Goal: Task Accomplishment & Management: Use online tool/utility

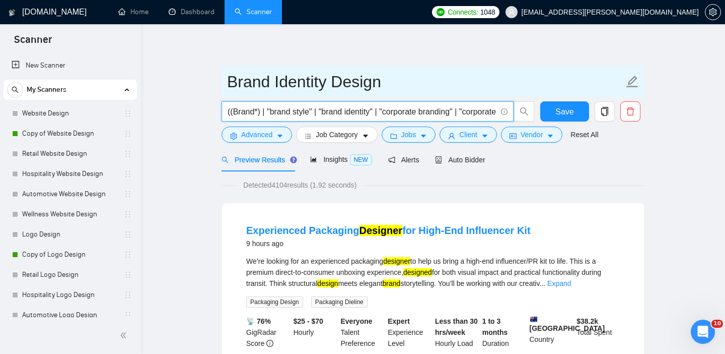
scroll to position [146, 0]
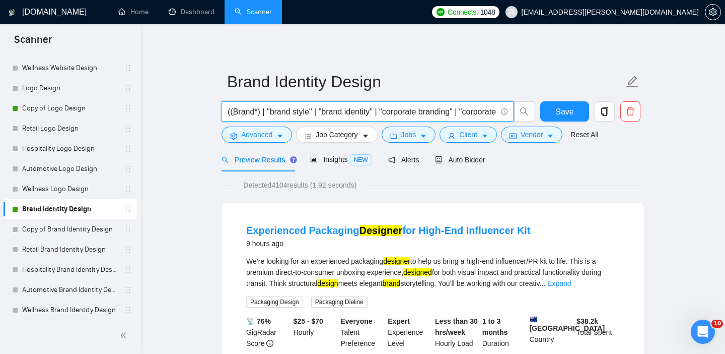
click at [506, 113] on icon "info-circle" at bounding box center [504, 111] width 7 height 7
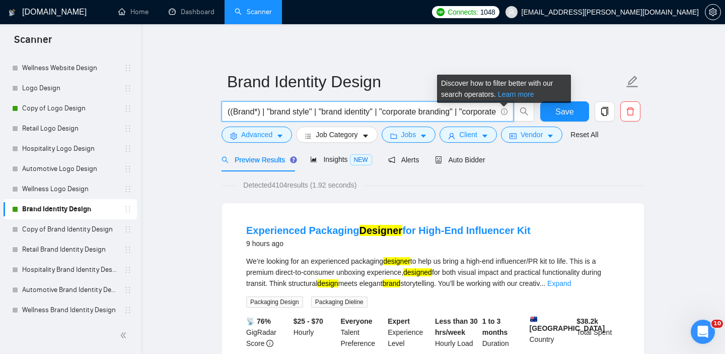
click at [515, 93] on link "Learn more" at bounding box center [516, 94] width 36 height 8
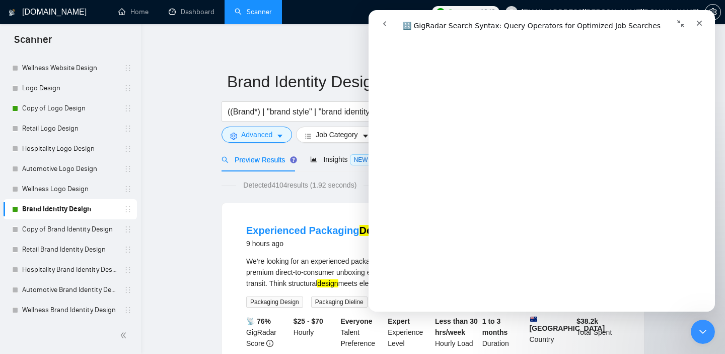
scroll to position [3320, 0]
click at [703, 337] on div "Закрыть службу сообщений Intercom" at bounding box center [701, 330] width 24 height 24
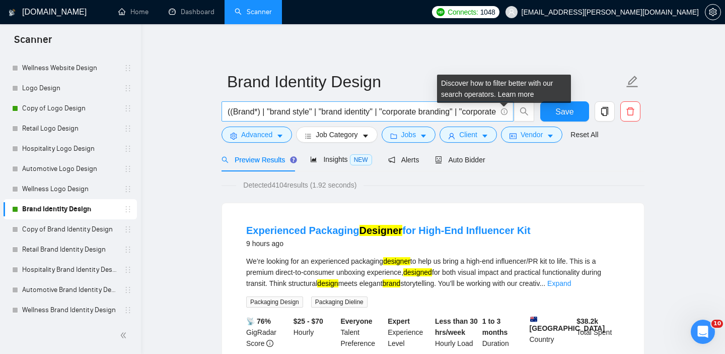
click at [505, 108] on icon "info-circle" at bounding box center [504, 111] width 7 height 7
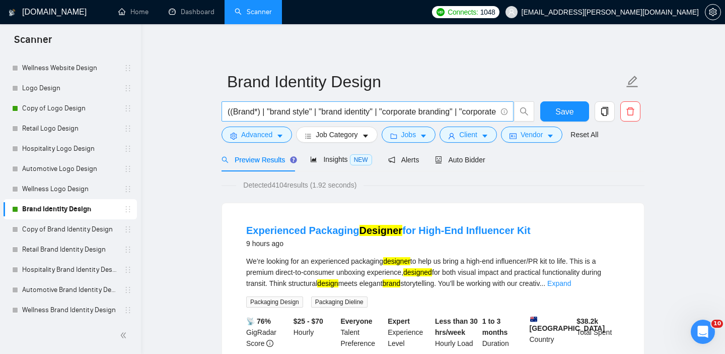
click at [503, 108] on icon "info-circle" at bounding box center [504, 111] width 7 height 7
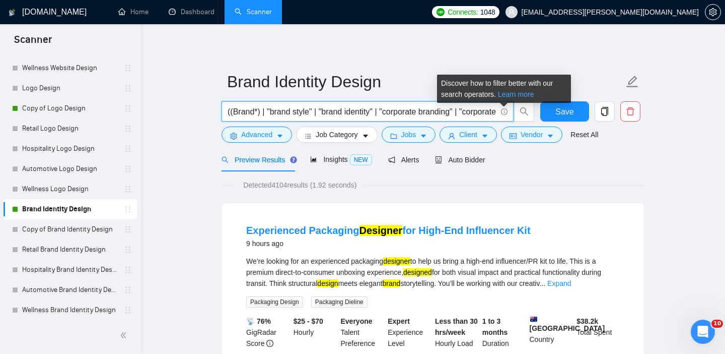
click at [512, 96] on link "Learn more" at bounding box center [516, 94] width 36 height 8
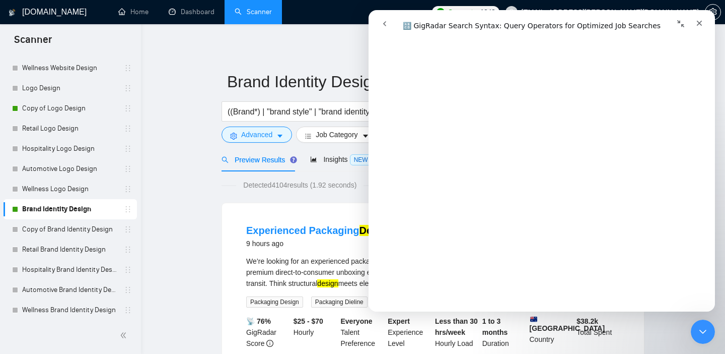
scroll to position [3308, 0]
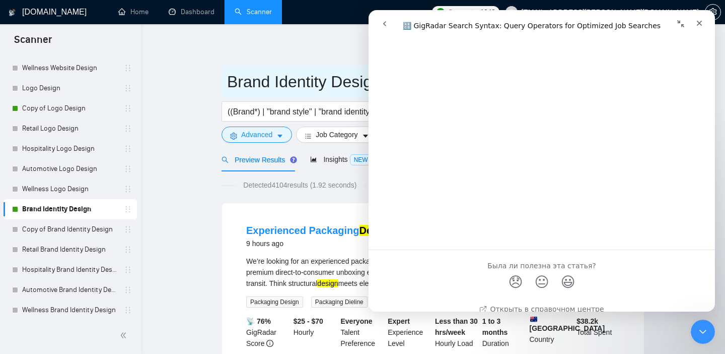
click at [229, 94] on span "Brand Identity Design" at bounding box center [433, 81] width 423 height 32
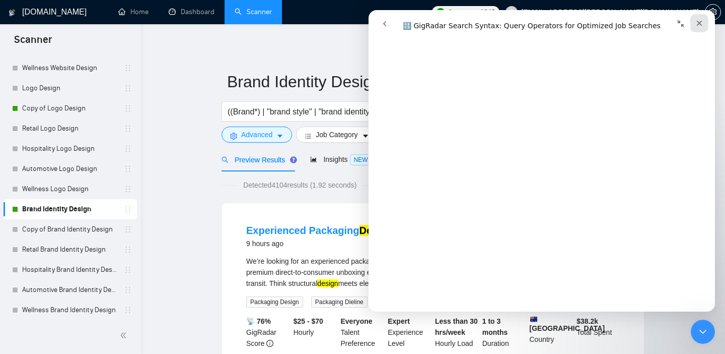
click at [702, 19] on div "Закрыть" at bounding box center [699, 23] width 18 height 18
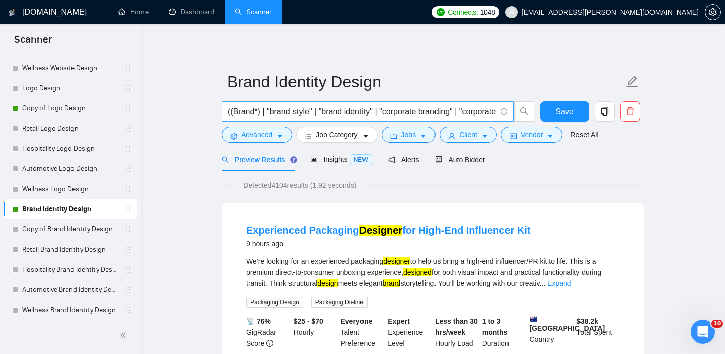
click at [376, 103] on span "((Brand*) | "brand style" | "brand identity" | "corporate branding" | "corporat…" at bounding box center [368, 111] width 292 height 20
paste input "identity" | identity | (nam*) | graphic) ((design*) | redesign | "re-design" | …"
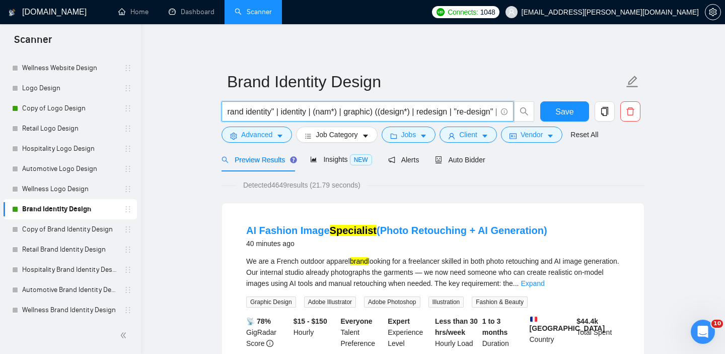
scroll to position [0, 49]
click at [379, 114] on input "((Brand*) | "brand identity" | identity | (nam*) | graphic) ((design*) | redesi…" at bounding box center [362, 111] width 269 height 13
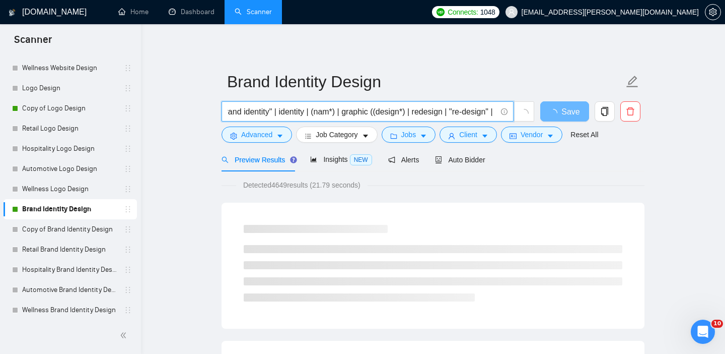
type input "((Brand*) | "brand identity" | identity | (nam*) | graphic) ((design*) | redesi…"
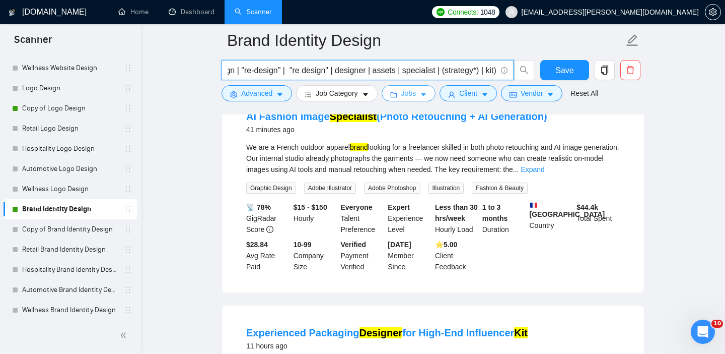
scroll to position [0, 0]
click at [415, 89] on span "Jobs" at bounding box center [408, 93] width 15 height 11
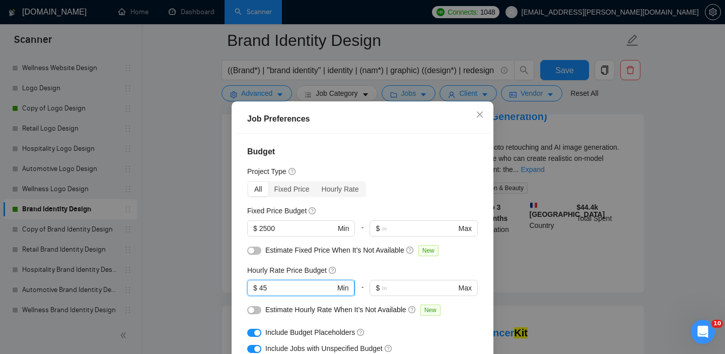
click at [289, 288] on input "45" at bounding box center [297, 287] width 76 height 11
type input "4"
type input "49"
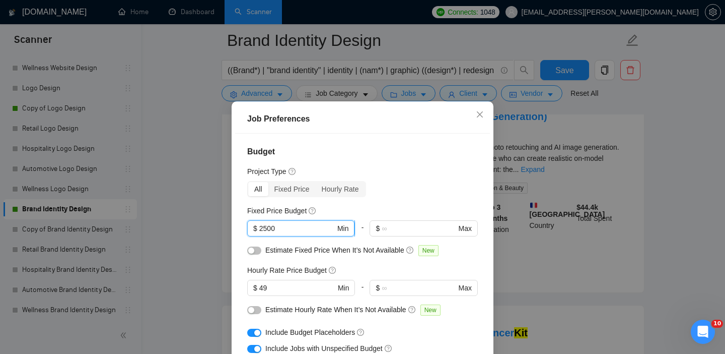
click at [263, 226] on input "2500" at bounding box center [297, 228] width 76 height 11
type input "3000"
click at [432, 184] on div "All Fixed Price Hourly Rate" at bounding box center [362, 189] width 231 height 16
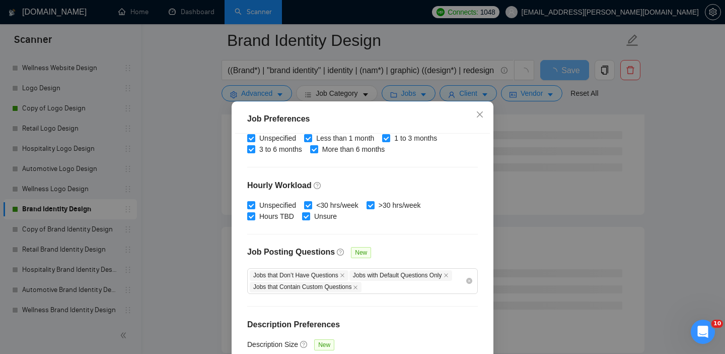
scroll to position [72, 0]
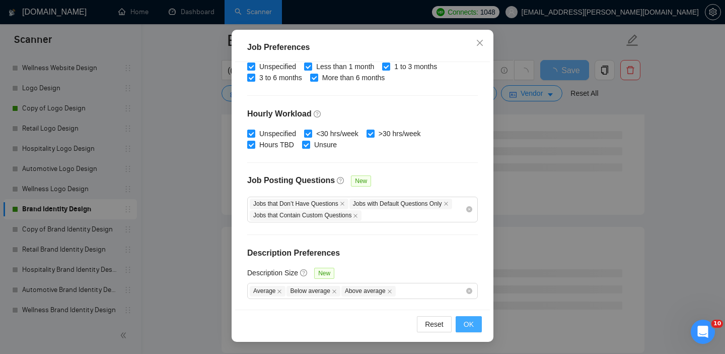
click at [471, 327] on span "OK" at bounding box center [469, 323] width 10 height 11
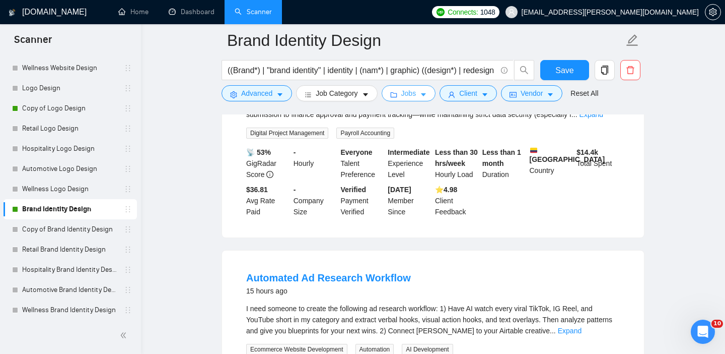
scroll to position [815, 0]
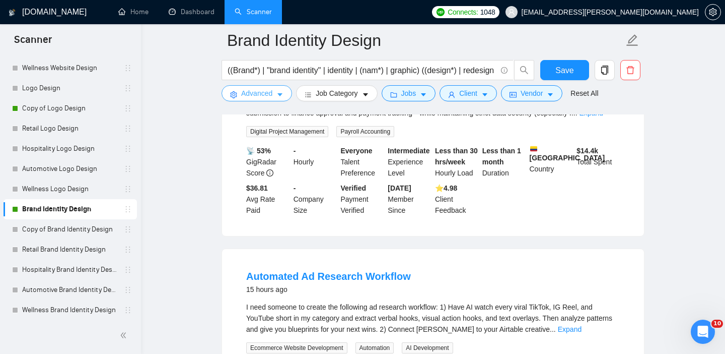
click at [239, 98] on button "Advanced" at bounding box center [257, 93] width 71 height 16
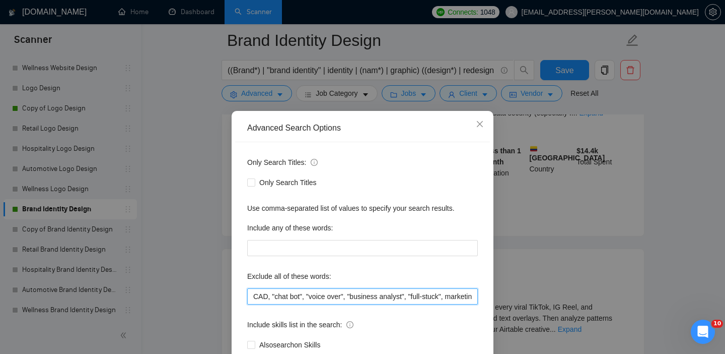
click at [251, 296] on input "CAD, "chat bot", "voice over", "business analyst", "full-stuck", marketing, "wo…" at bounding box center [362, 296] width 231 height 16
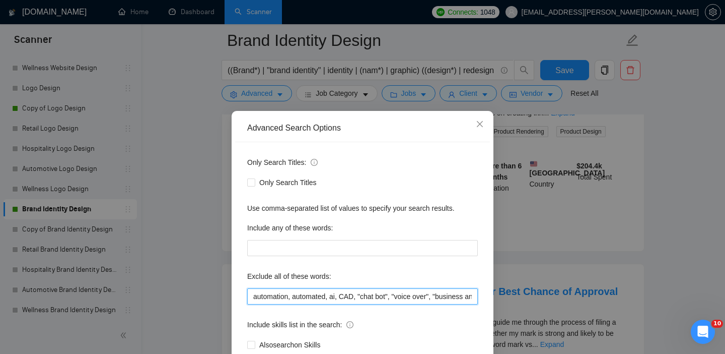
scroll to position [65, 0]
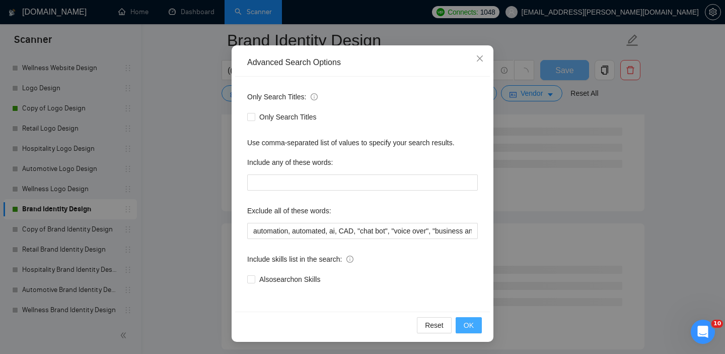
click at [470, 326] on span "OK" at bounding box center [469, 324] width 10 height 11
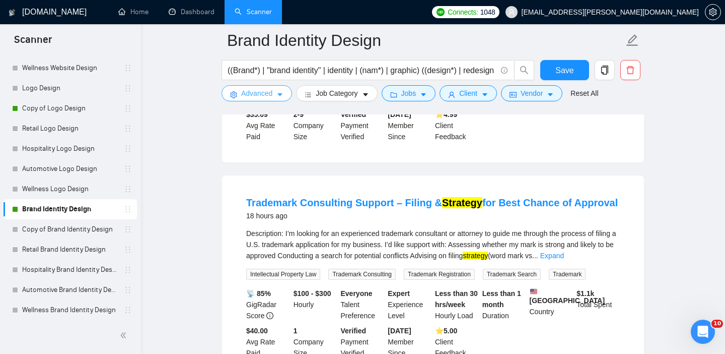
scroll to position [457, 0]
click at [255, 94] on span "Advanced" at bounding box center [256, 93] width 31 height 11
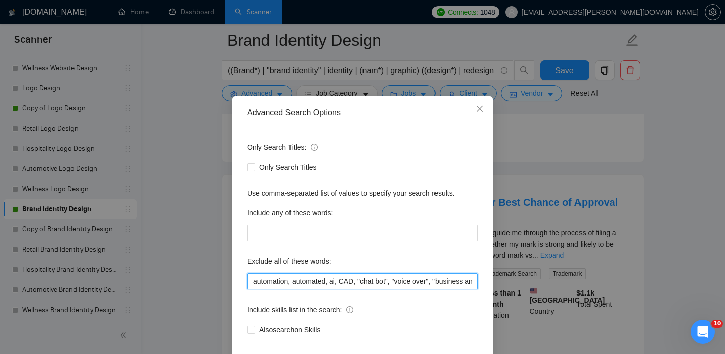
click at [250, 289] on input "automation, automated, ai, CAD, "chat bot", "voice over", "business analyst", "…" at bounding box center [362, 281] width 231 height 16
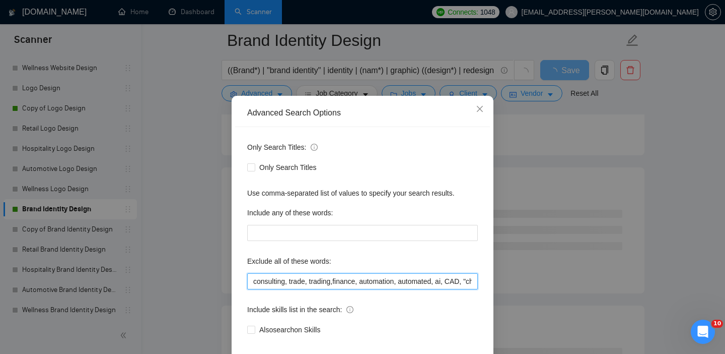
scroll to position [65, 0]
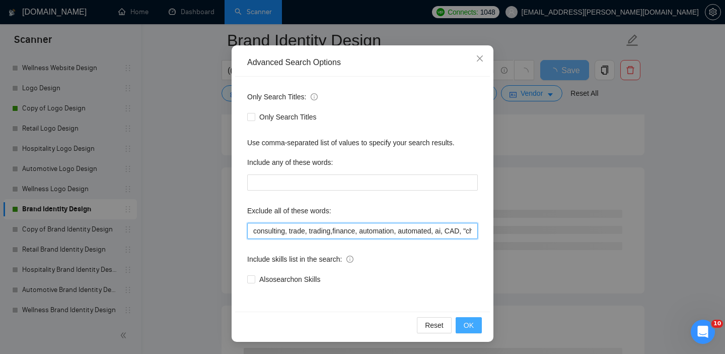
type input "consulting, trade, trading,finance, automation, automated, ai, CAD, "chat bot",…"
click at [467, 328] on span "OK" at bounding box center [469, 324] width 10 height 11
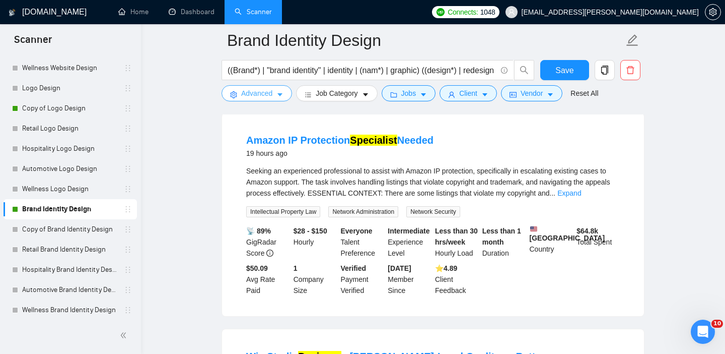
scroll to position [528, 0]
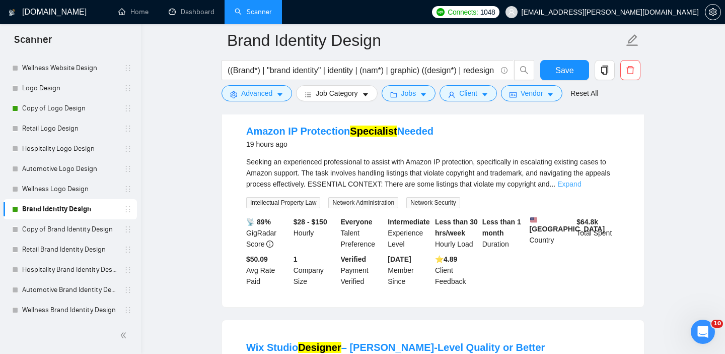
click at [581, 188] on link "Expand" at bounding box center [569, 184] width 24 height 8
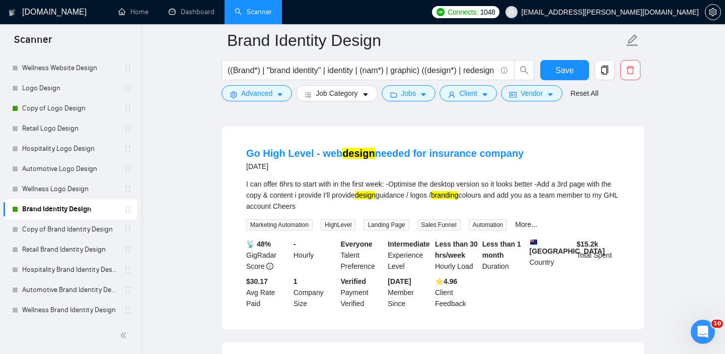
scroll to position [1661, 0]
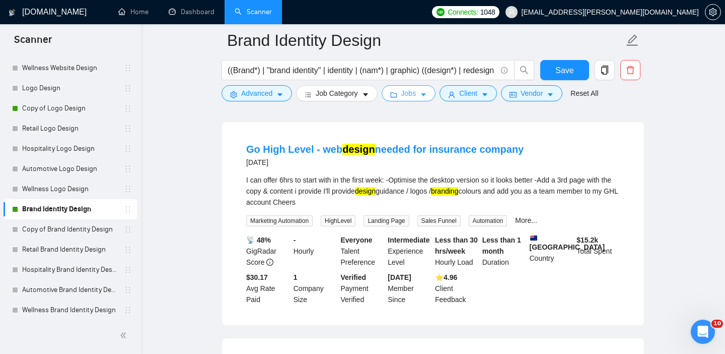
click at [407, 95] on span "Jobs" at bounding box center [408, 93] width 15 height 11
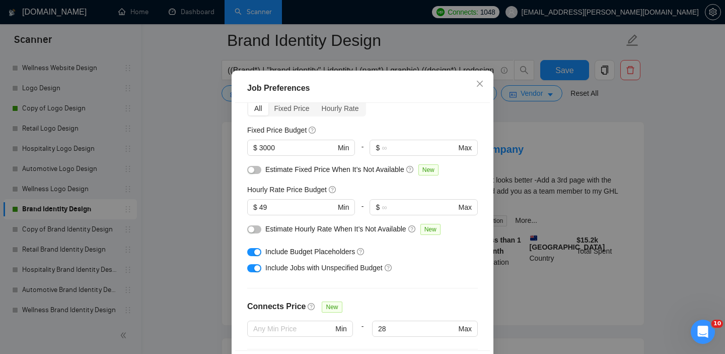
scroll to position [329, 0]
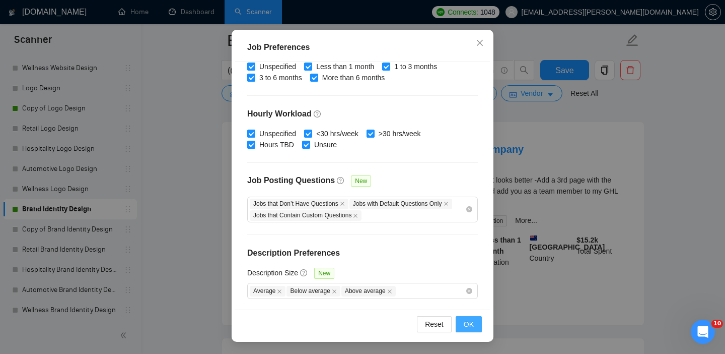
click at [476, 329] on button "OK" at bounding box center [469, 324] width 26 height 16
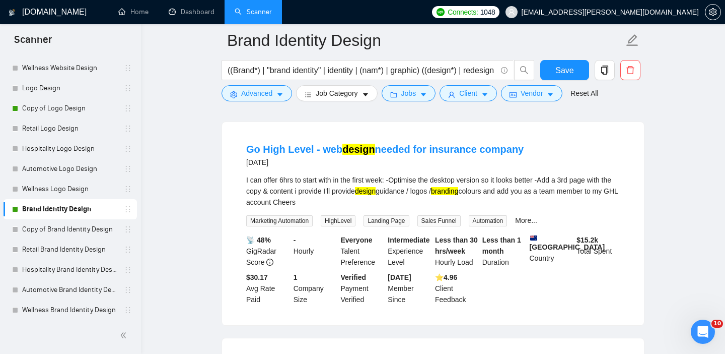
scroll to position [31, 0]
click at [462, 92] on button "Client" at bounding box center [468, 93] width 57 height 16
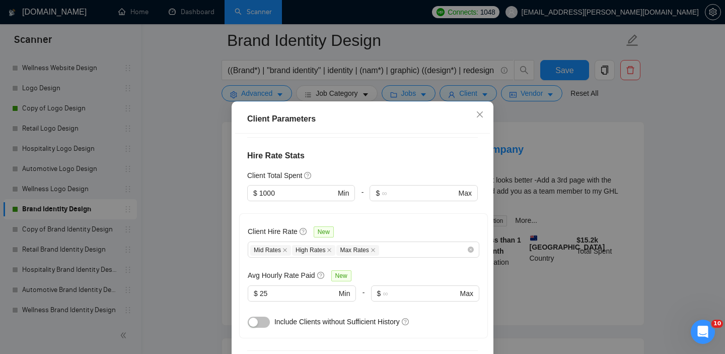
scroll to position [237, 0]
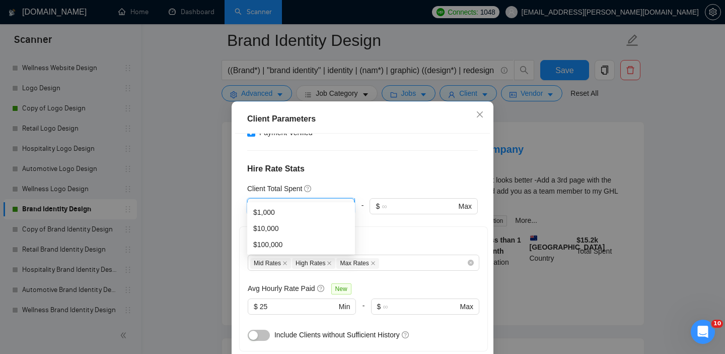
drag, startPoint x: 283, startPoint y: 189, endPoint x: 253, endPoint y: 188, distance: 29.8
click at [253, 198] on span "$ 1000 Min" at bounding box center [300, 206] width 107 height 16
type input "300"
click at [397, 163] on h4 "Hire Rate Stats" at bounding box center [362, 169] width 231 height 12
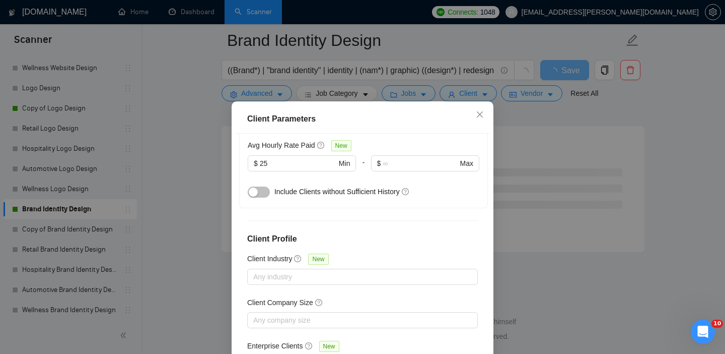
scroll to position [72, 0]
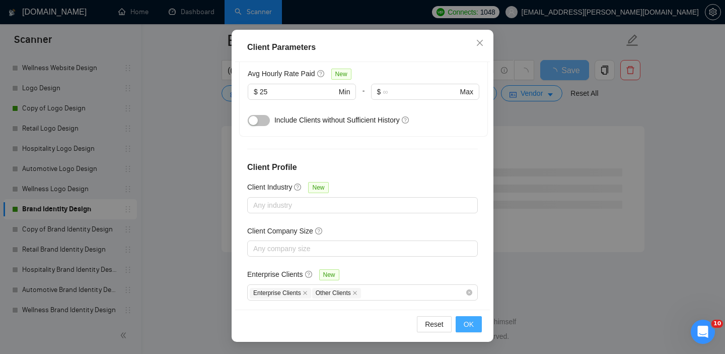
click at [462, 326] on button "OK" at bounding box center [469, 324] width 26 height 16
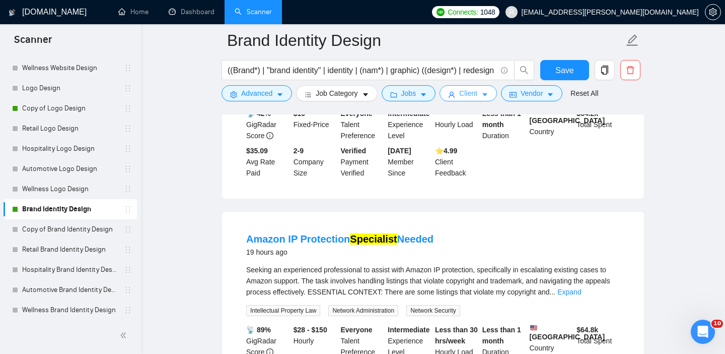
scroll to position [651, 0]
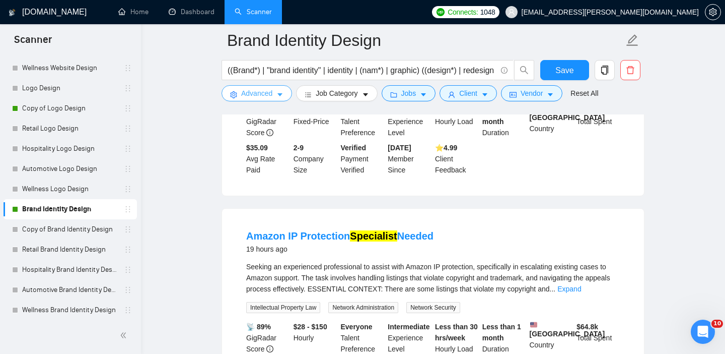
click at [267, 93] on span "Advanced" at bounding box center [256, 93] width 31 height 11
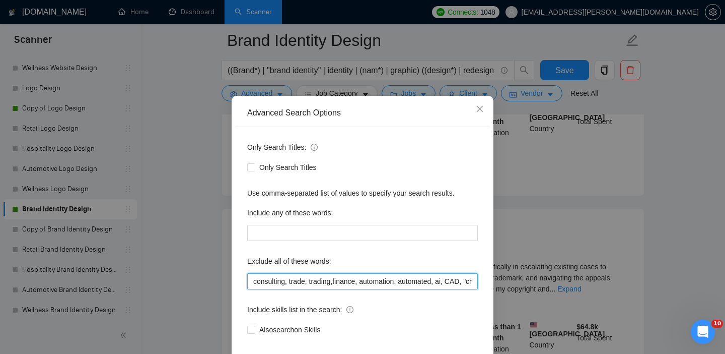
click at [254, 289] on input "consulting, trade, trading,finance, automation, automated, ai, CAD, "chat bot",…" at bounding box center [362, 281] width 231 height 16
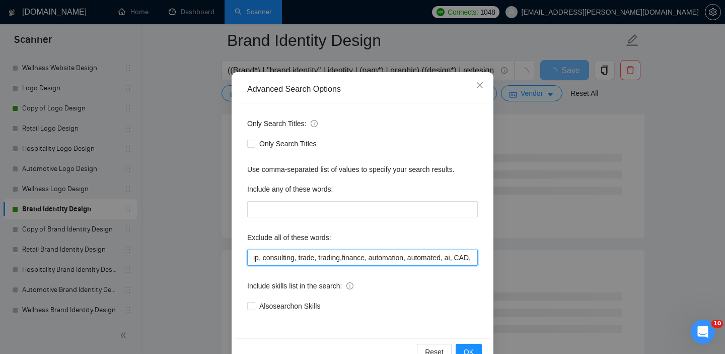
scroll to position [65, 0]
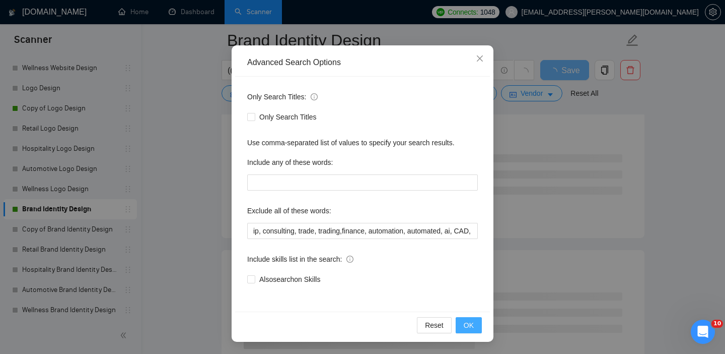
click at [466, 328] on span "OK" at bounding box center [469, 324] width 10 height 11
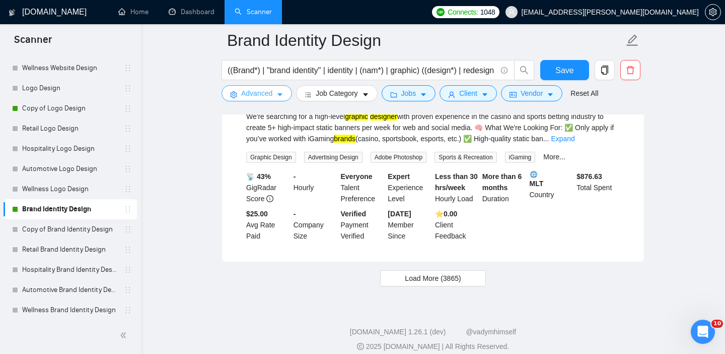
scroll to position [2144, 0]
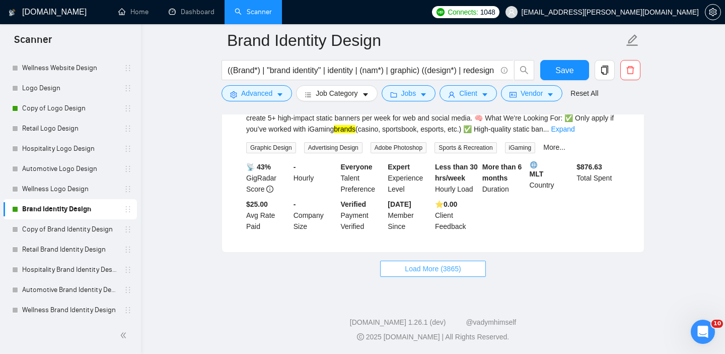
click at [422, 268] on span "Load More (3865)" at bounding box center [433, 268] width 56 height 11
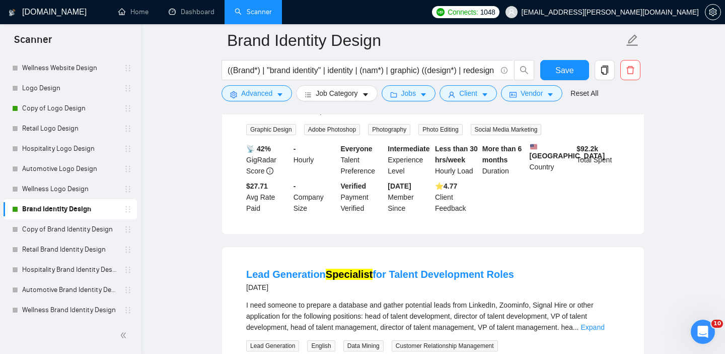
scroll to position [3097, 0]
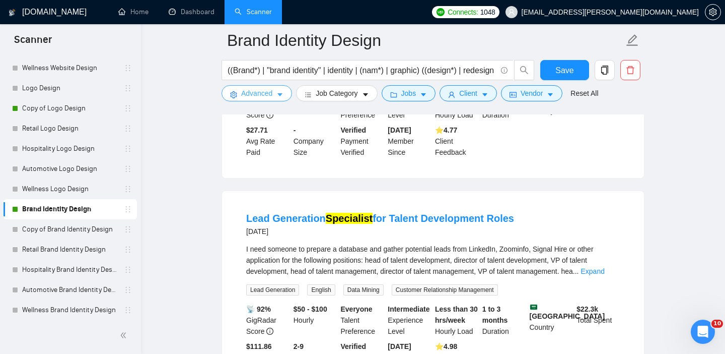
click at [241, 95] on span "Advanced" at bounding box center [256, 93] width 31 height 11
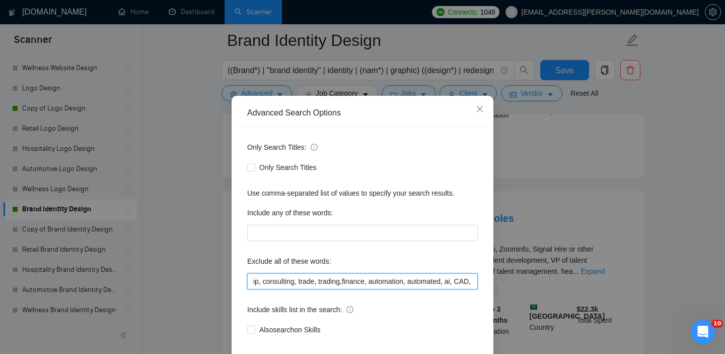
click at [251, 289] on input "ip, consulting, trade, trading,finance, automation, automated, ai, CAD, "chat b…" at bounding box center [362, 281] width 231 height 16
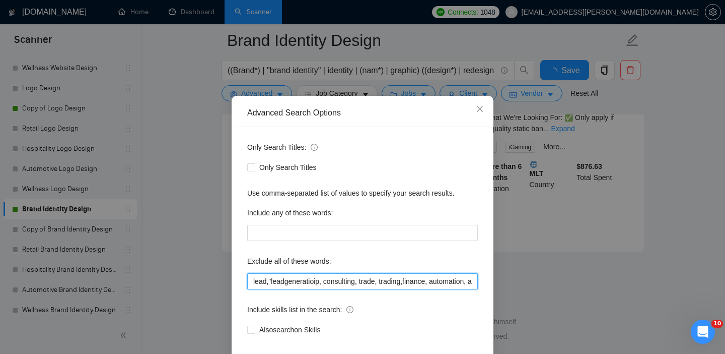
scroll to position [2144, 0]
click at [286, 289] on input "lead,"leadgenerationip, consulting, trade, trading,finance, automation, automat…" at bounding box center [362, 281] width 231 height 16
click at [319, 289] on input "lead,"lead generationip, consulting, trade, trading,finance, automation, automa…" at bounding box center [362, 281] width 231 height 16
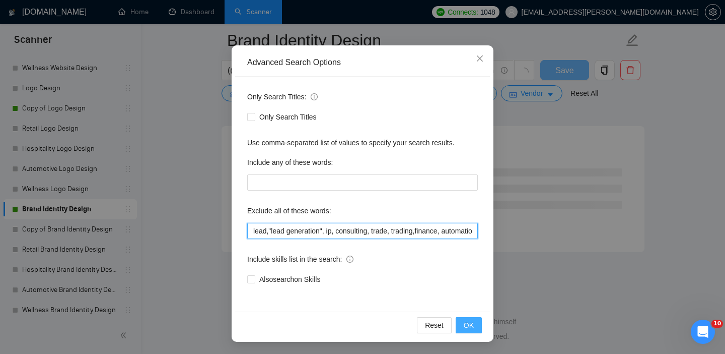
scroll to position [1326, 0]
type input "lead,"lead generation", ip, consulting, trade, trading,finance, automation, aut…"
click at [471, 328] on span "OK" at bounding box center [469, 324] width 10 height 11
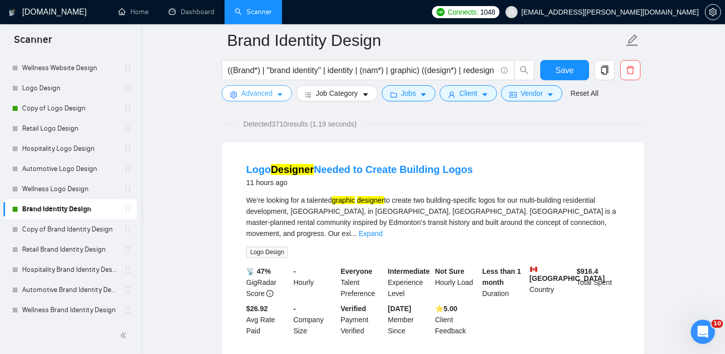
scroll to position [59, 0]
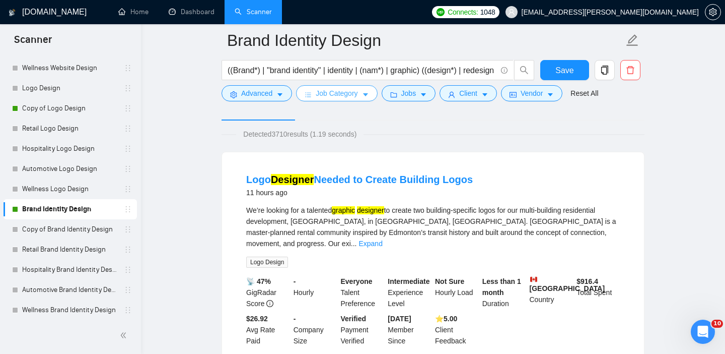
click at [358, 95] on span "Job Category" at bounding box center [337, 93] width 42 height 11
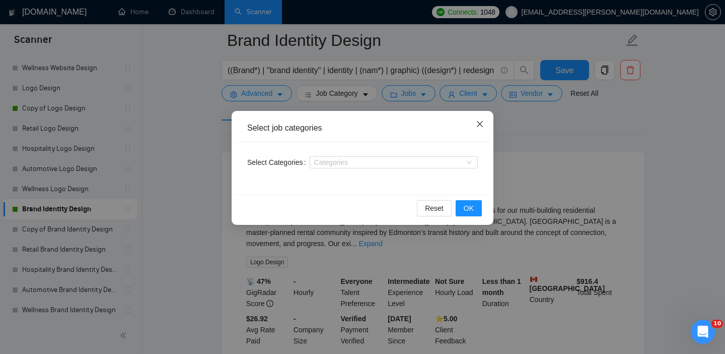
click at [472, 118] on span "Close" at bounding box center [479, 124] width 27 height 27
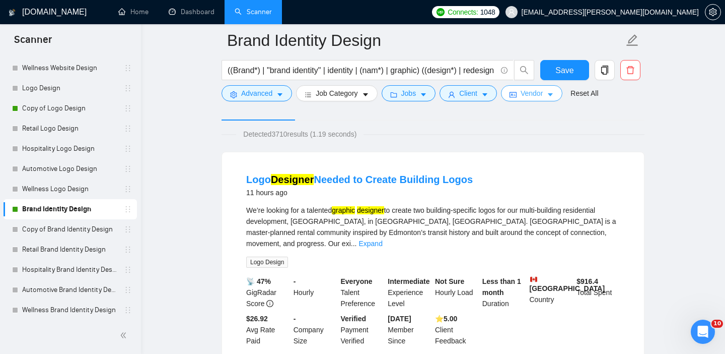
click at [530, 97] on span "Vendor" at bounding box center [532, 93] width 22 height 11
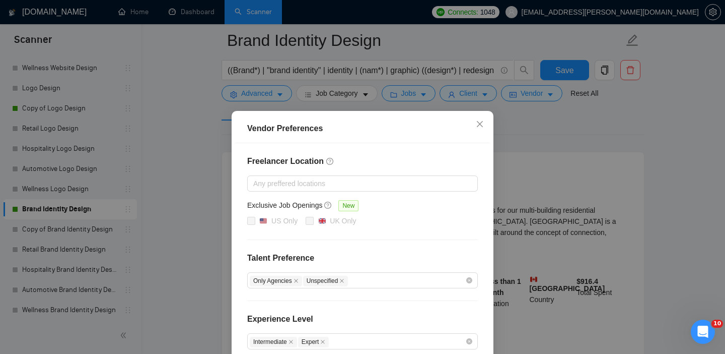
click at [535, 127] on div "Vendor Preferences Freelancer Location Any preffered locations Exclusive Job Op…" at bounding box center [362, 177] width 725 height 354
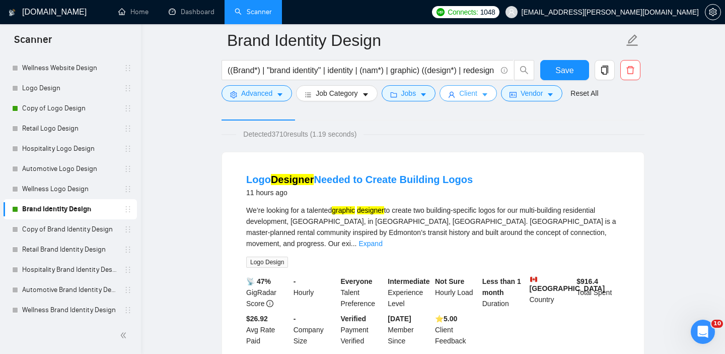
click at [484, 96] on button "Client" at bounding box center [468, 93] width 57 height 16
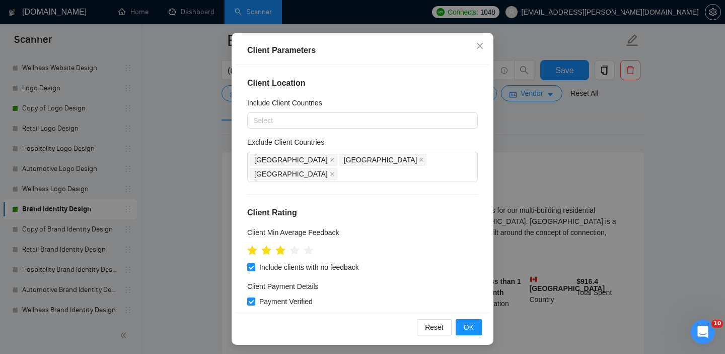
scroll to position [1, 0]
click at [465, 328] on span "OK" at bounding box center [469, 326] width 10 height 11
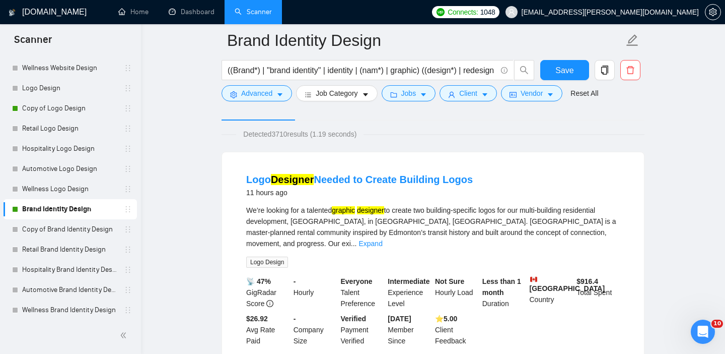
scroll to position [31, 0]
click at [431, 95] on button "Jobs" at bounding box center [409, 93] width 54 height 16
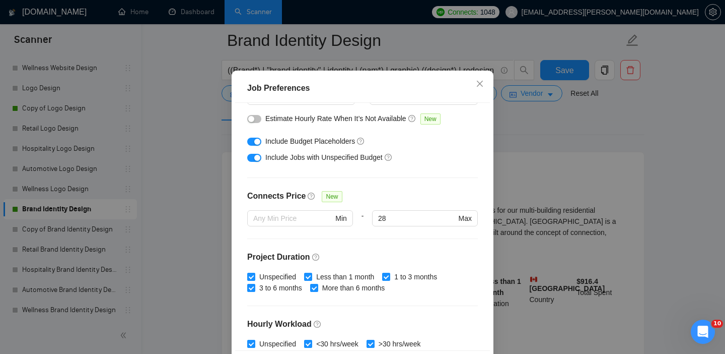
scroll to position [0, 0]
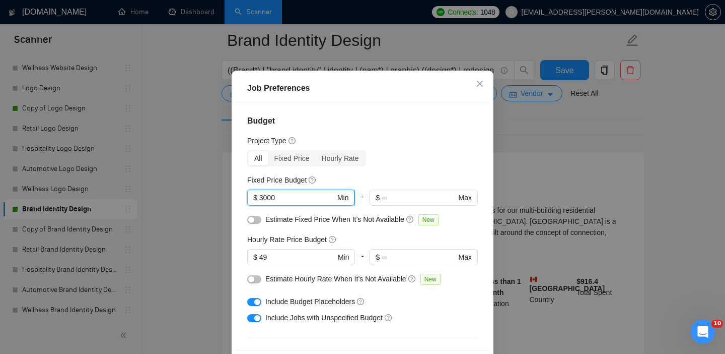
click at [325, 203] on input "3000" at bounding box center [297, 197] width 76 height 11
type input "3"
type input "2500"
click at [395, 166] on div "All Fixed Price Hourly Rate" at bounding box center [362, 158] width 231 height 16
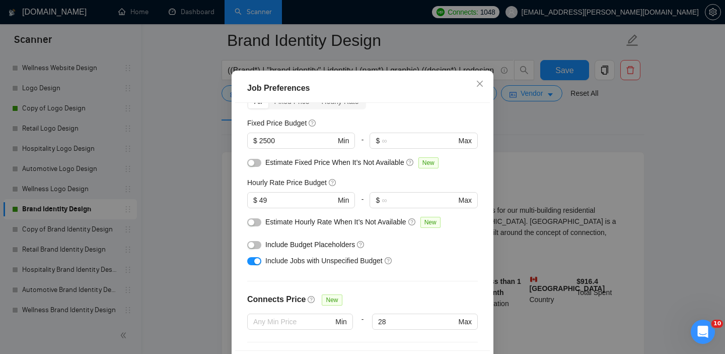
scroll to position [82, 0]
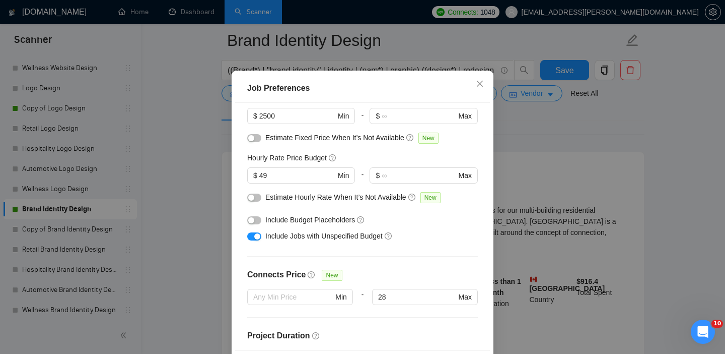
click at [252, 223] on div "button" at bounding box center [251, 220] width 6 height 6
click at [252, 200] on div "button" at bounding box center [251, 197] width 6 height 6
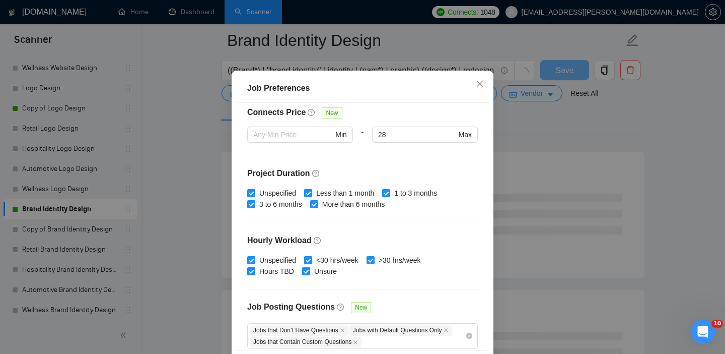
scroll to position [72, 0]
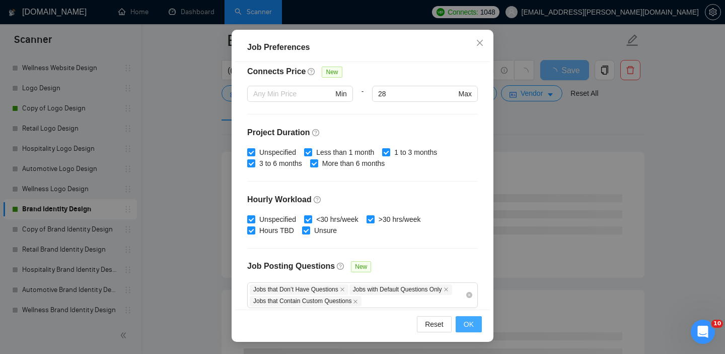
click at [467, 321] on span "OK" at bounding box center [469, 323] width 10 height 11
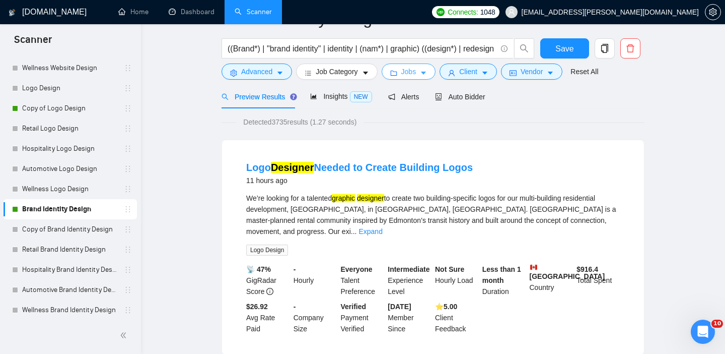
scroll to position [0, 0]
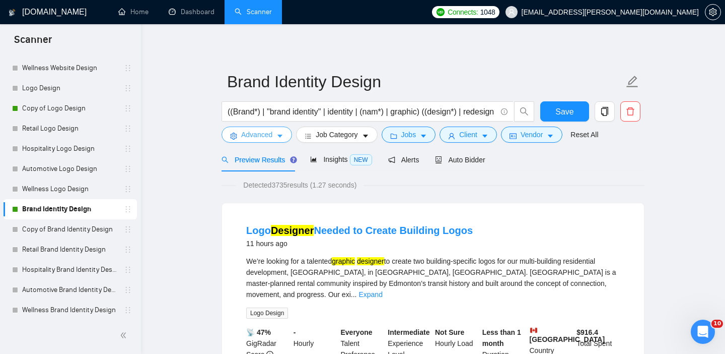
click at [269, 132] on span "Advanced" at bounding box center [256, 134] width 31 height 11
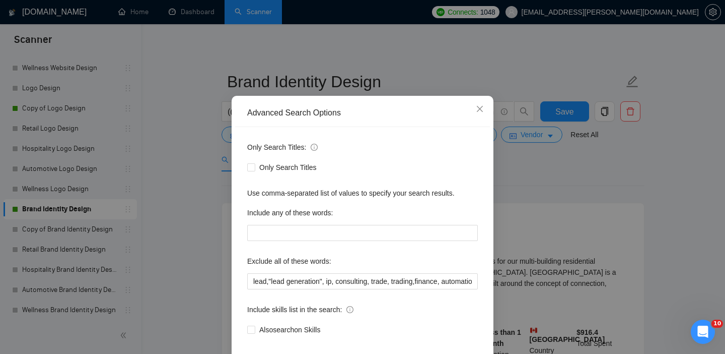
scroll to position [65, 0]
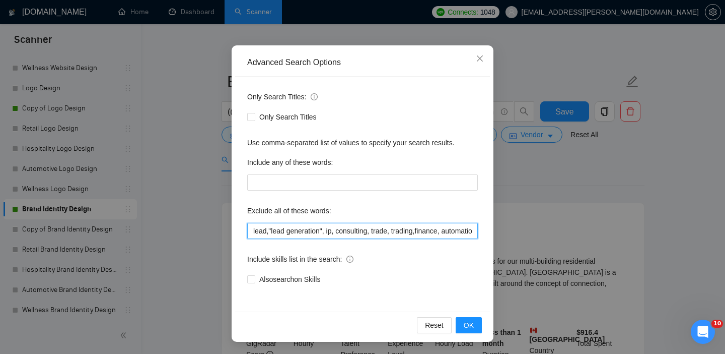
click at [268, 229] on input "lead,"lead generation", ip, consulting, trade, trading,finance, automation, aut…" at bounding box center [362, 231] width 231 height 16
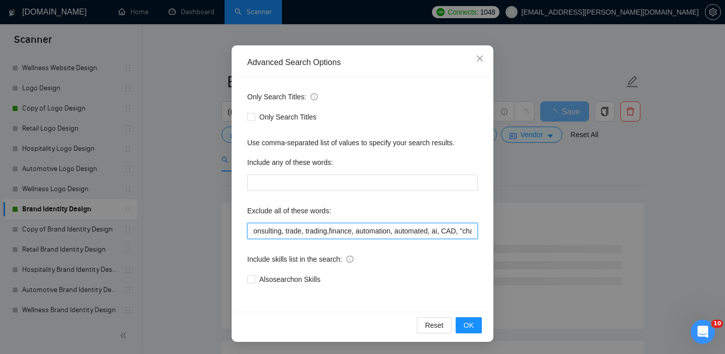
scroll to position [0, 89]
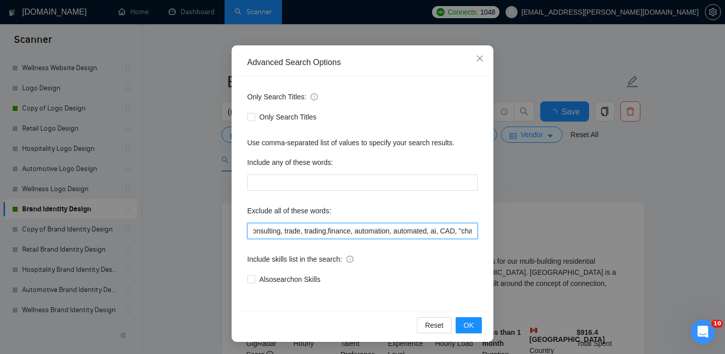
click at [337, 229] on input "lead, "lead generation", ip, consulting, trade, trading,finance, automation, au…" at bounding box center [362, 231] width 231 height 16
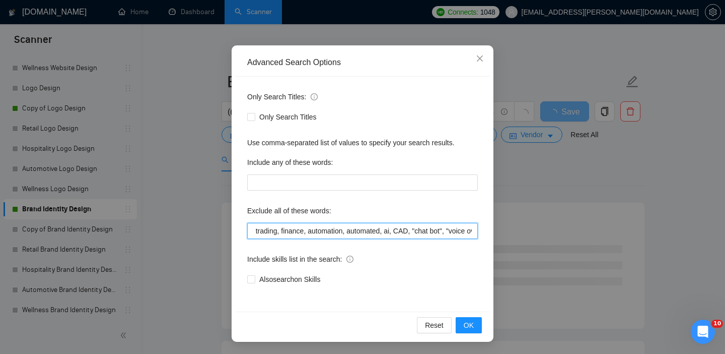
click at [402, 231] on input "lead, "lead generation", ip, consulting, trade, trading, finance, automation, a…" at bounding box center [362, 231] width 231 height 16
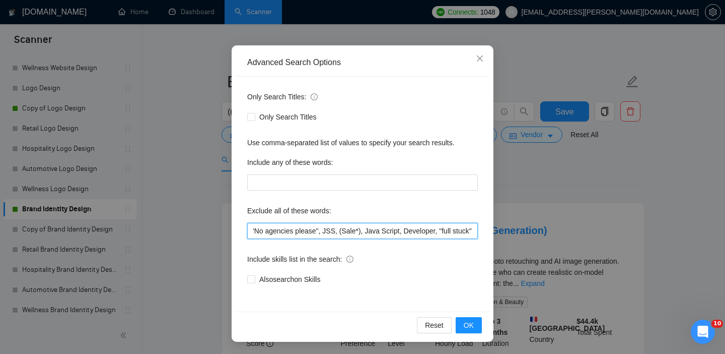
scroll to position [0, 2045]
type input "lead, "lead generation", ip, consulting, trade, trading, finance, automation, a…"
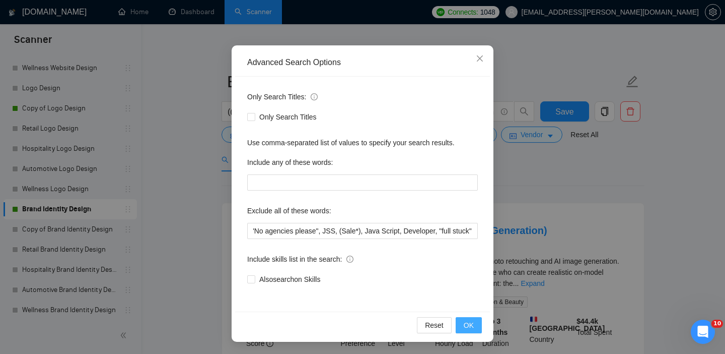
scroll to position [0, 0]
click at [469, 320] on span "OK" at bounding box center [469, 324] width 10 height 11
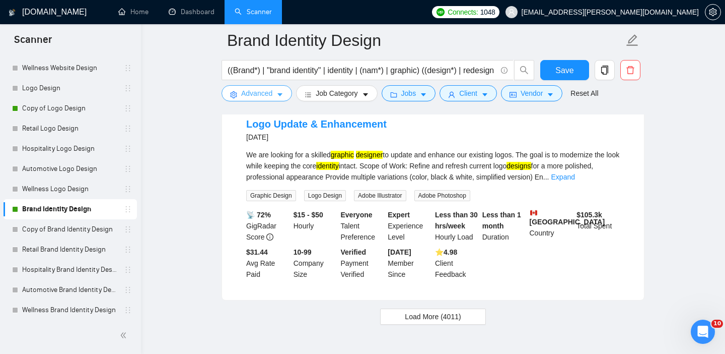
scroll to position [2144, 0]
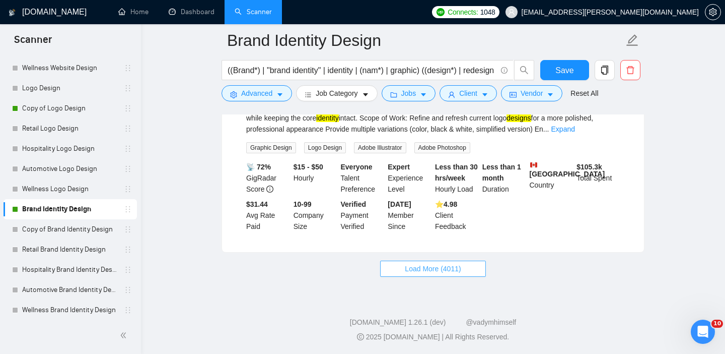
click at [411, 269] on span "Load More (4011)" at bounding box center [433, 268] width 56 height 11
click at [313, 98] on button "Job Category" at bounding box center [336, 93] width 81 height 16
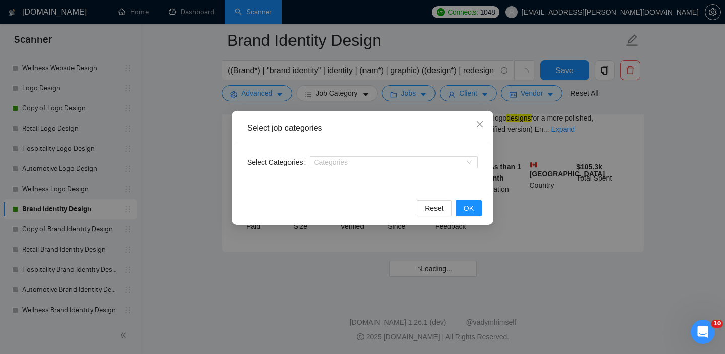
click at [200, 262] on div "Select job categories Select Categories Categories Reset OK" at bounding box center [362, 177] width 725 height 354
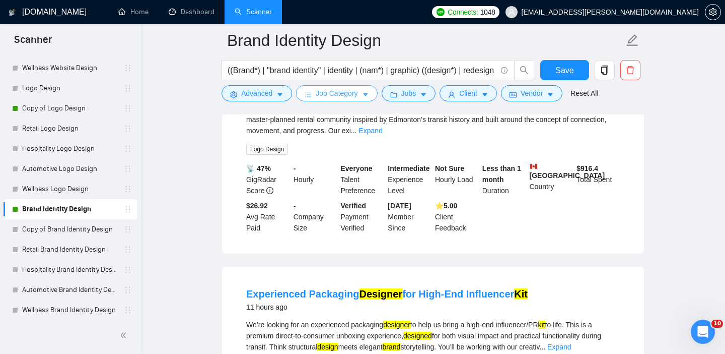
scroll to position [0, 0]
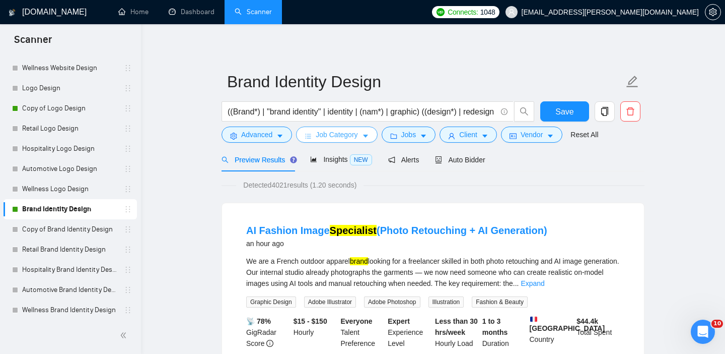
click at [333, 137] on span "Job Category" at bounding box center [337, 134] width 42 height 11
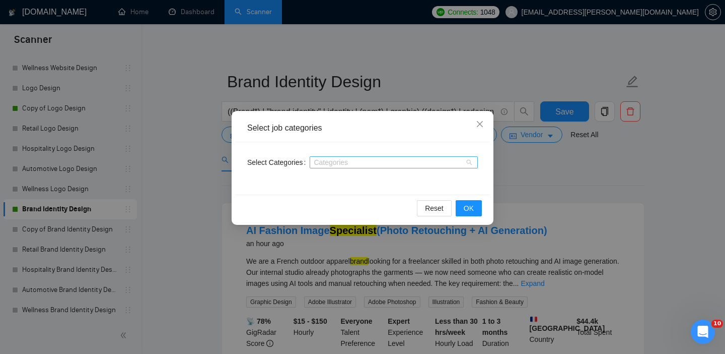
click at [353, 164] on div at bounding box center [388, 162] width 153 height 8
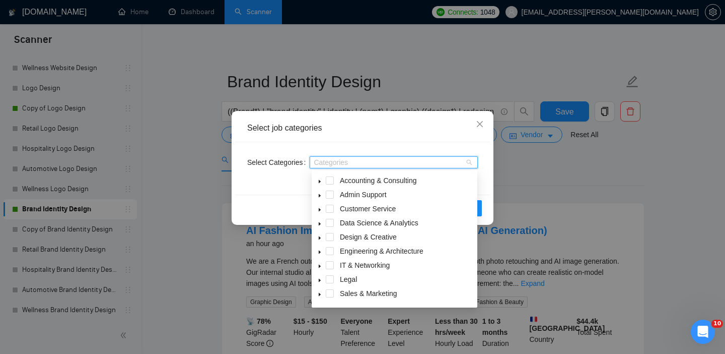
click at [336, 223] on div "Data Science & Analytics" at bounding box center [395, 224] width 162 height 14
click at [333, 238] on span at bounding box center [330, 237] width 8 height 8
click at [331, 267] on span at bounding box center [330, 265] width 8 height 8
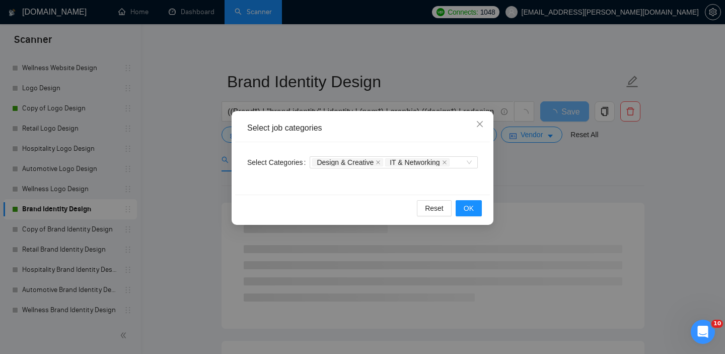
click at [482, 183] on div "Select Categories Design & Creative IT & Networking" at bounding box center [362, 168] width 255 height 52
click at [472, 204] on span "OK" at bounding box center [469, 207] width 10 height 11
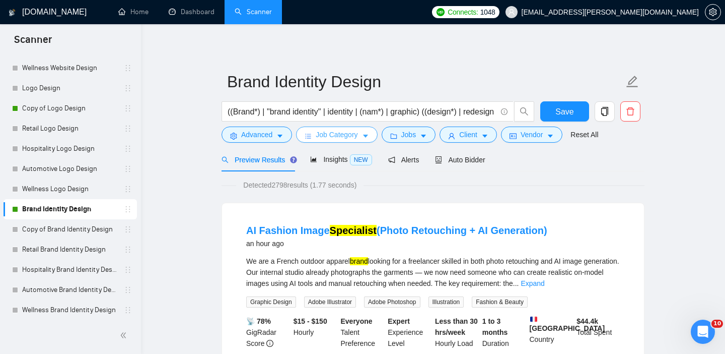
click at [339, 137] on span "Job Category" at bounding box center [337, 134] width 42 height 11
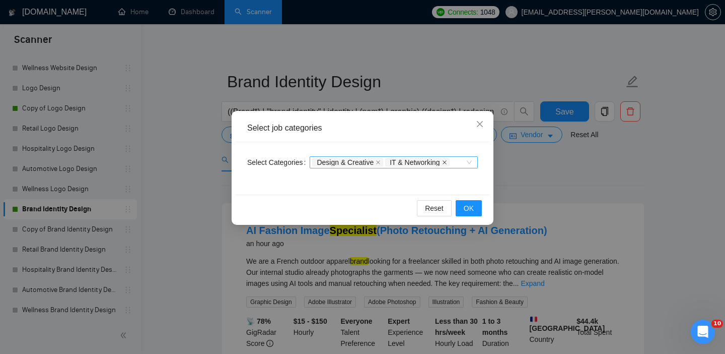
click at [447, 162] on icon "close" at bounding box center [444, 162] width 5 height 5
click at [379, 161] on span "Design & Creative" at bounding box center [347, 162] width 71 height 8
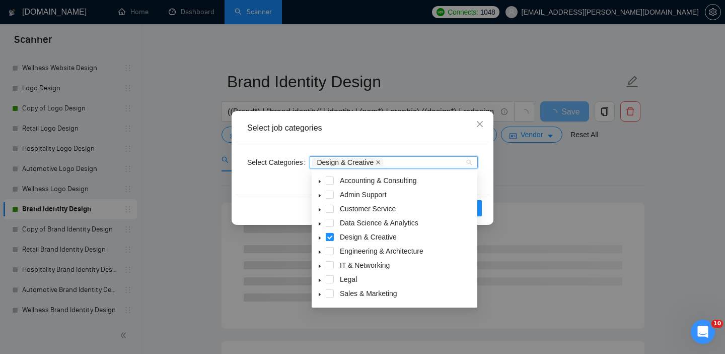
click at [381, 162] on icon "close" at bounding box center [378, 162] width 5 height 5
click at [486, 208] on div "Reset OK" at bounding box center [362, 207] width 255 height 27
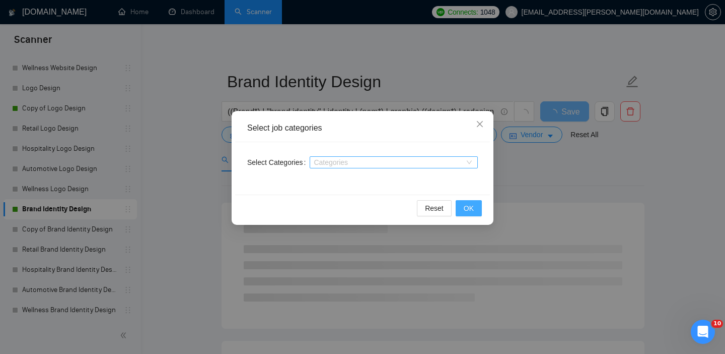
click at [478, 208] on button "OK" at bounding box center [469, 208] width 26 height 16
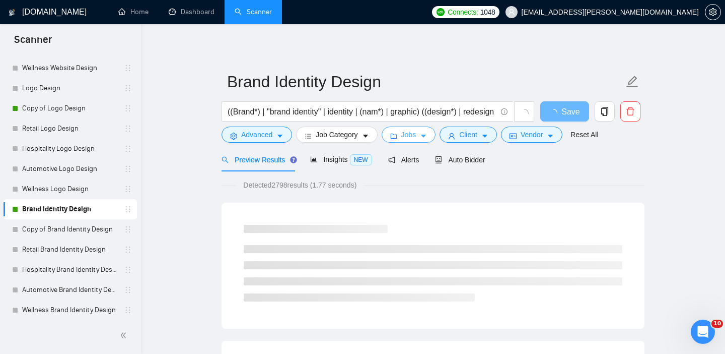
click at [416, 133] on span "Jobs" at bounding box center [408, 134] width 15 height 11
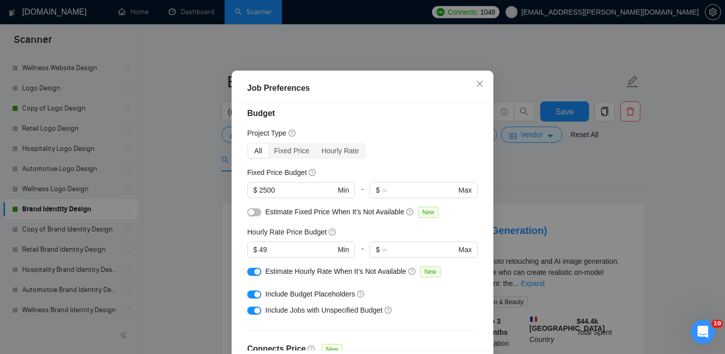
scroll to position [7, 0]
click at [301, 159] on div "Fixed Price" at bounding box center [291, 152] width 47 height 14
click at [268, 145] on input "Fixed Price" at bounding box center [268, 145] width 0 height 0
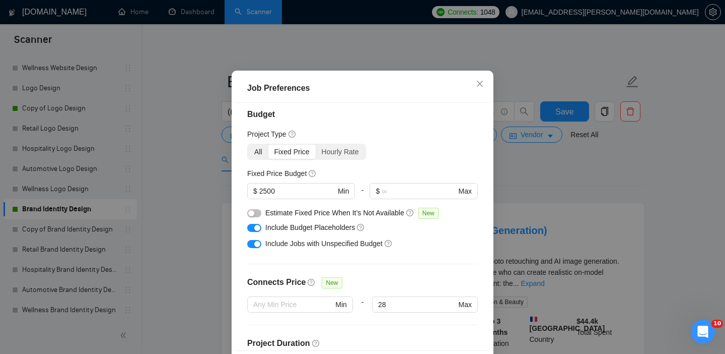
click at [260, 159] on div "All" at bounding box center [258, 152] width 20 height 14
click at [248, 145] on input "All" at bounding box center [248, 145] width 0 height 0
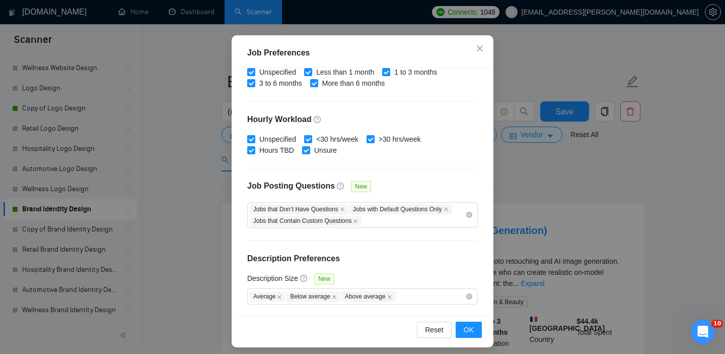
scroll to position [72, 0]
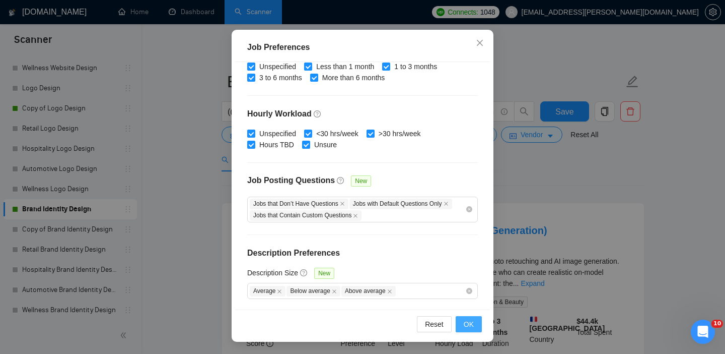
click at [473, 318] on span "OK" at bounding box center [469, 323] width 10 height 11
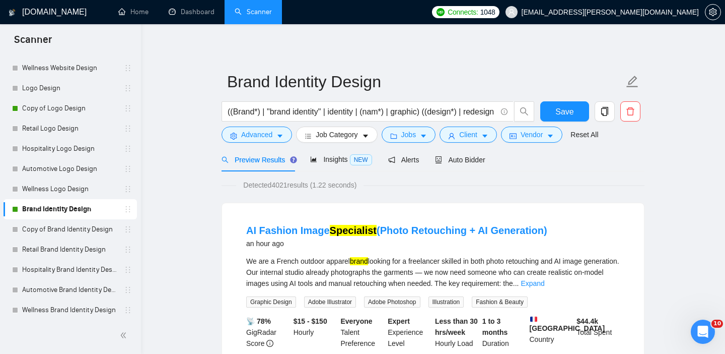
scroll to position [31, 0]
click at [457, 139] on button "Client" at bounding box center [468, 134] width 57 height 16
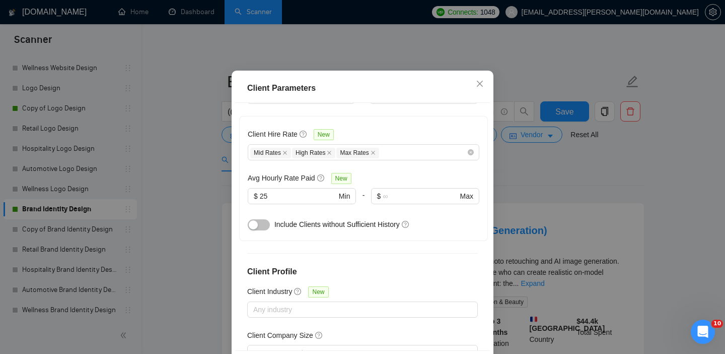
scroll to position [317, 0]
click at [305, 201] on input "25" at bounding box center [298, 195] width 77 height 11
click at [364, 312] on div "Client Location Include Client Countries Select Exclude Client Countries [GEOGR…" at bounding box center [362, 226] width 255 height 247
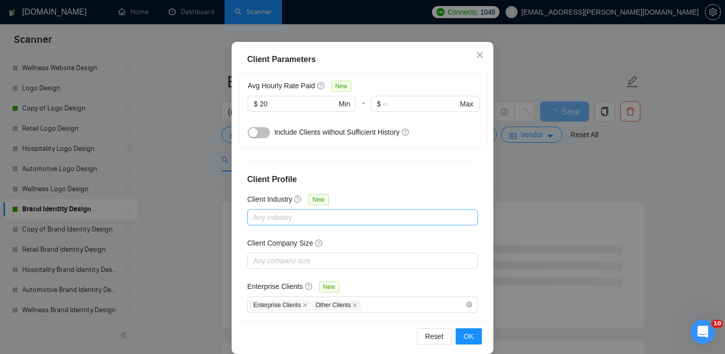
scroll to position [72, 0]
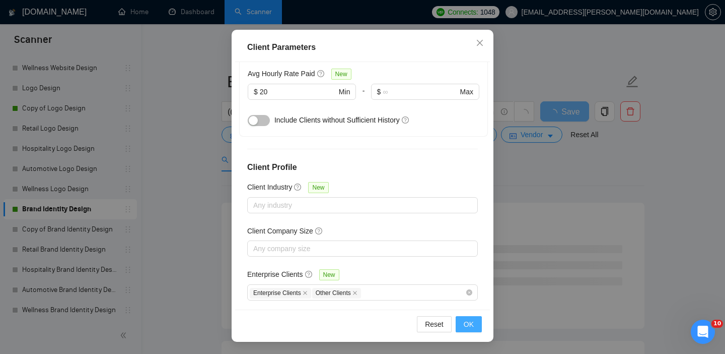
click at [473, 323] on button "OK" at bounding box center [469, 324] width 26 height 16
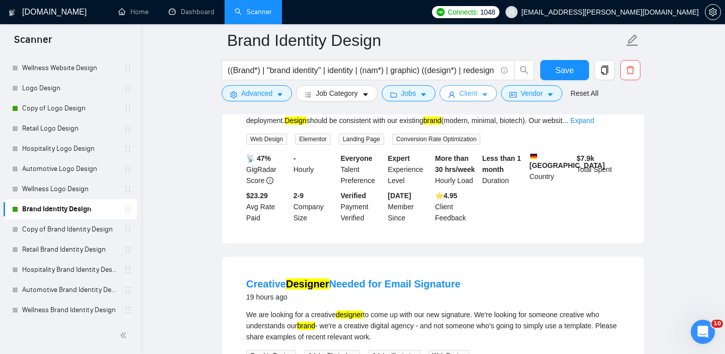
scroll to position [1141, 0]
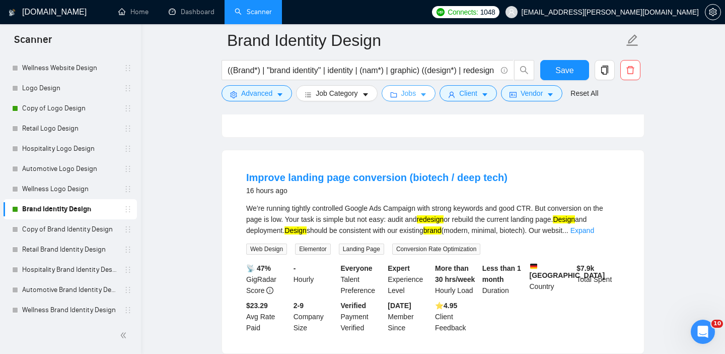
click at [432, 94] on button "Jobs" at bounding box center [409, 93] width 54 height 16
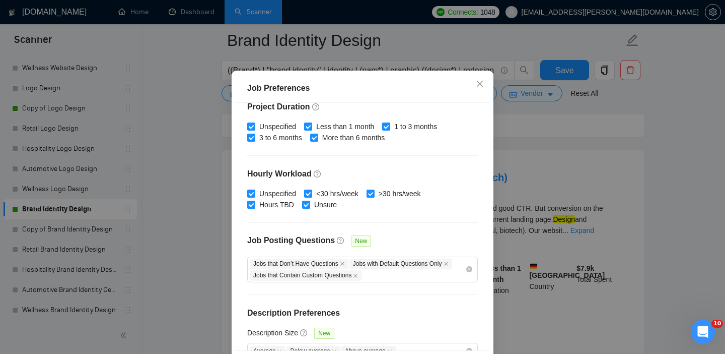
scroll to position [329, 0]
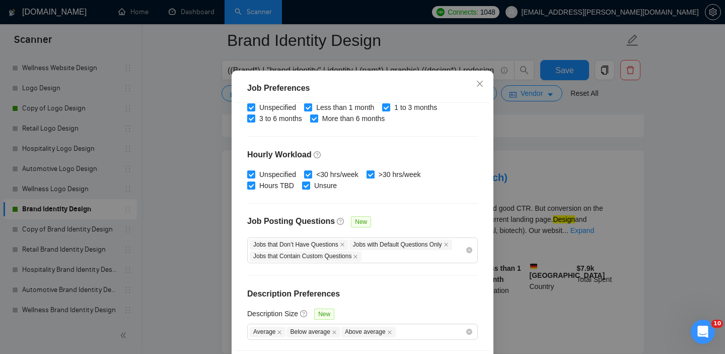
click at [550, 161] on div "Job Preferences Budget Project Type All Fixed Price Hourly Rate Fixed Price Bud…" at bounding box center [362, 177] width 725 height 354
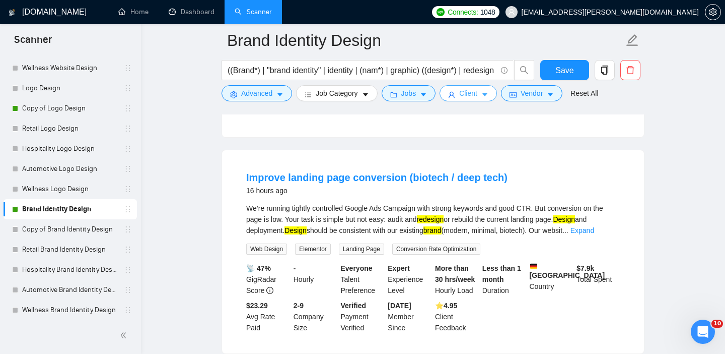
click at [477, 94] on span "Client" at bounding box center [468, 93] width 18 height 11
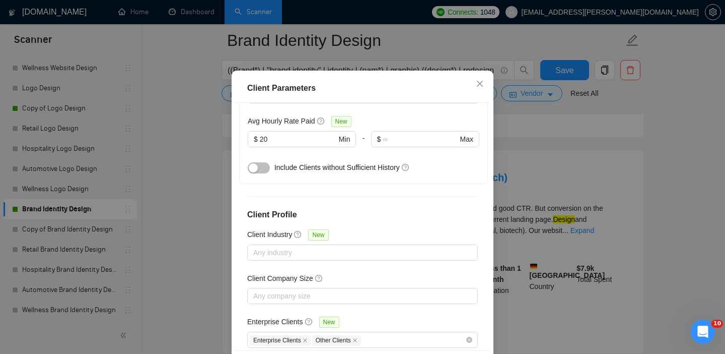
scroll to position [380, 0]
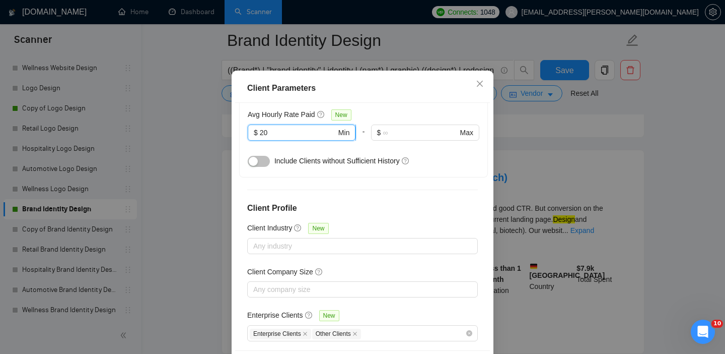
click at [288, 138] on input "20" at bounding box center [298, 132] width 77 height 11
type input "24"
click at [436, 232] on div "Client Location Include Client Countries Select Exclude Client Countries [GEOGR…" at bounding box center [362, 226] width 255 height 247
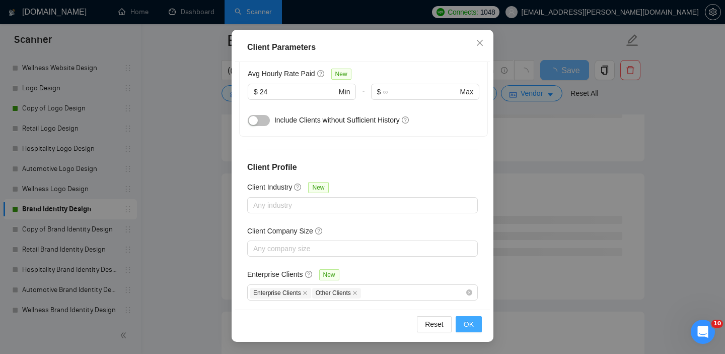
click at [469, 322] on span "OK" at bounding box center [469, 323] width 10 height 11
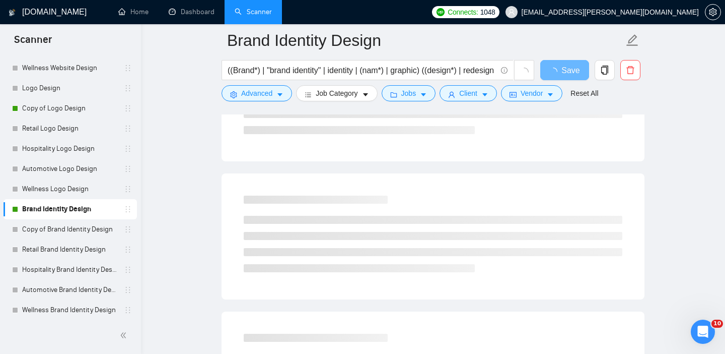
scroll to position [31, 0]
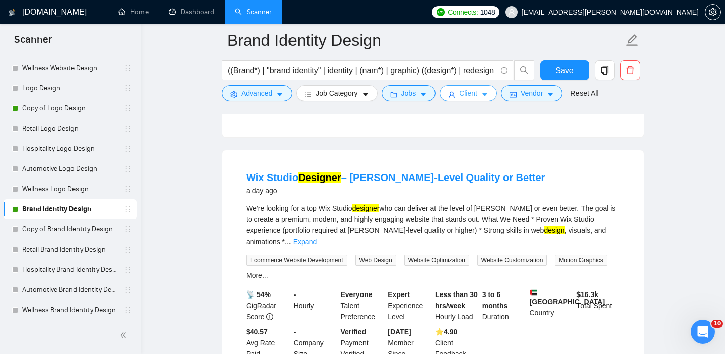
click at [484, 98] on button "Client" at bounding box center [468, 93] width 57 height 16
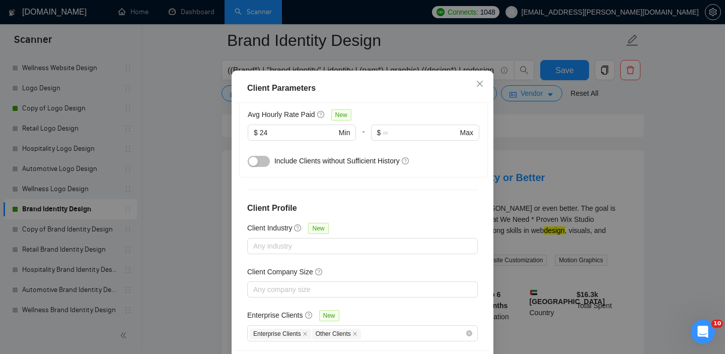
click at [526, 149] on div "Client Parameters Client Location Include Client Countries Select Exclude Clien…" at bounding box center [362, 177] width 725 height 354
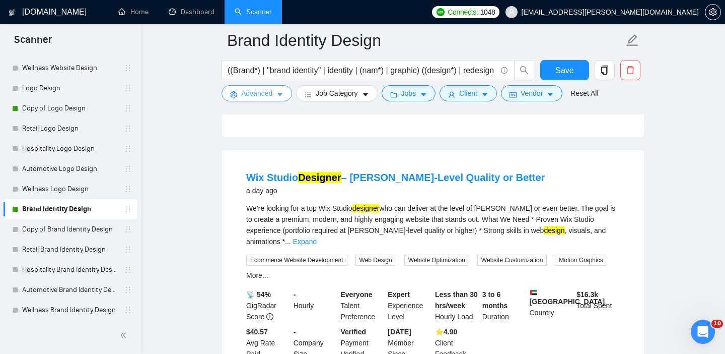
click at [275, 95] on button "Advanced" at bounding box center [257, 93] width 71 height 16
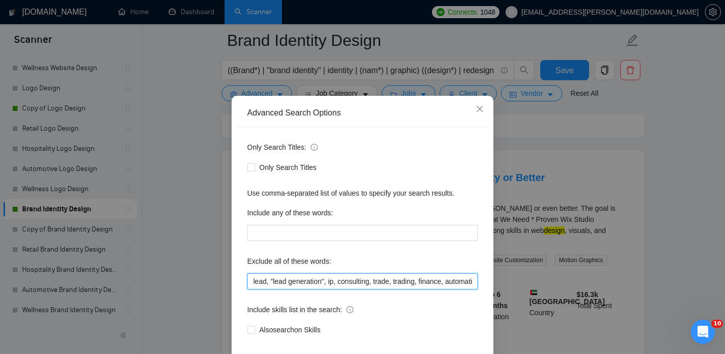
click at [253, 289] on input "lead, "lead generation", ip, consulting, trade, trading, finance, automation, a…" at bounding box center [362, 281] width 231 height 16
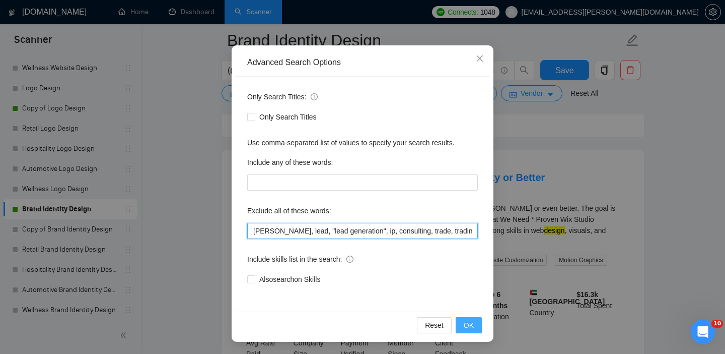
type input "[PERSON_NAME], lead, "lead generation", ip, consulting, trade, trading, finance…"
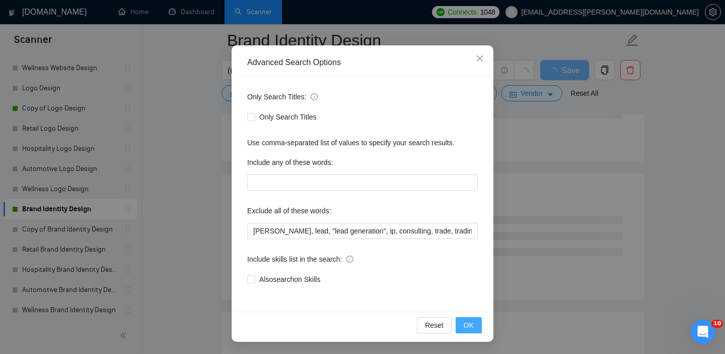
click at [468, 324] on span "OK" at bounding box center [469, 324] width 10 height 11
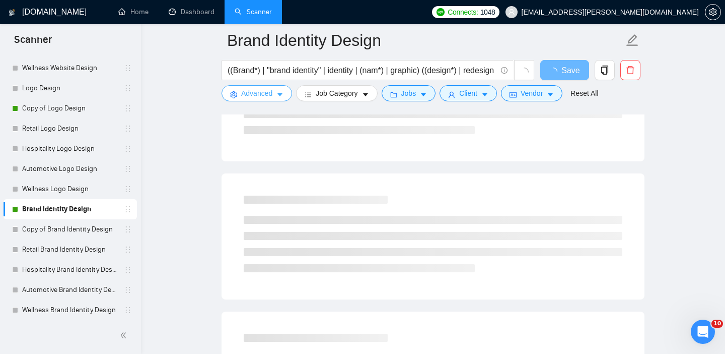
scroll to position [0, 0]
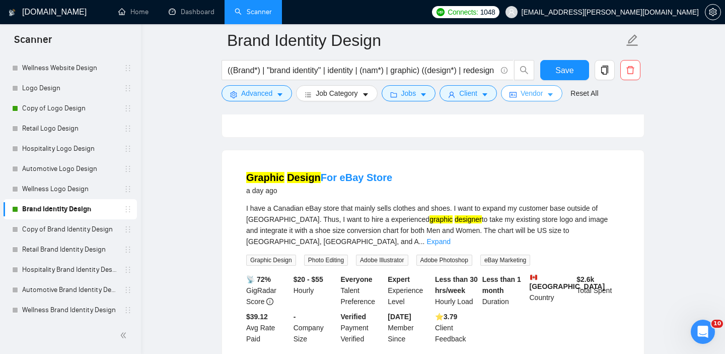
click at [540, 95] on span "Vendor" at bounding box center [532, 93] width 22 height 11
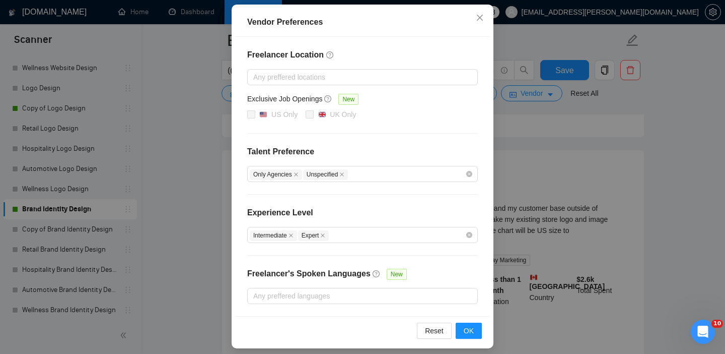
scroll to position [112, 0]
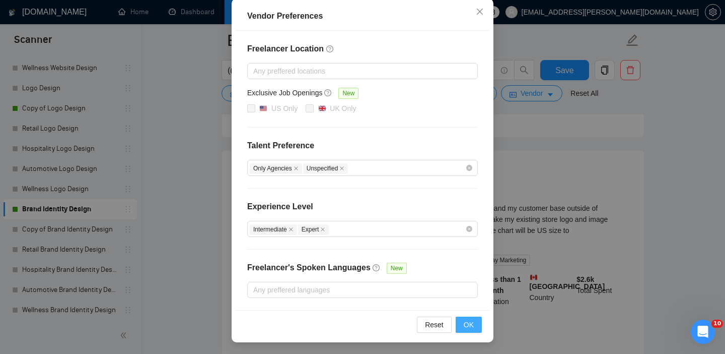
click at [468, 317] on button "OK" at bounding box center [469, 324] width 26 height 16
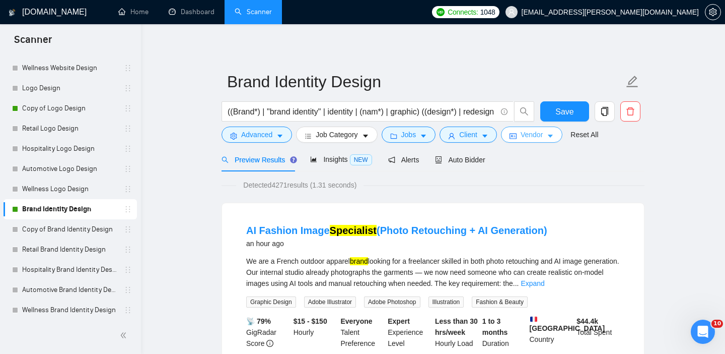
scroll to position [0, 0]
click at [342, 162] on span "Insights NEW" at bounding box center [340, 159] width 61 height 8
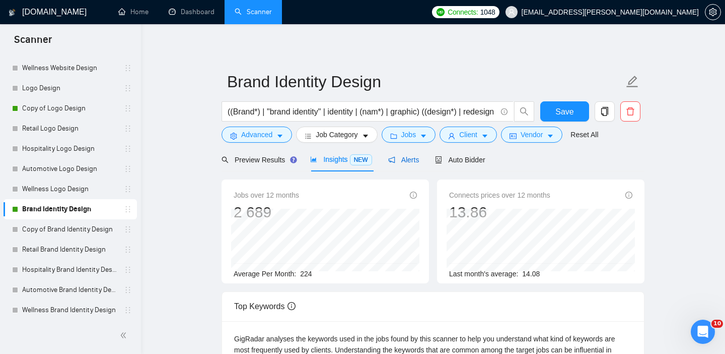
click at [395, 161] on icon "notification" at bounding box center [391, 159] width 7 height 7
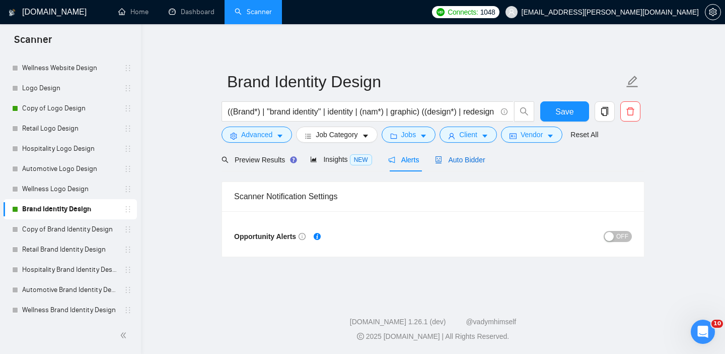
click at [456, 158] on span "Auto Bidder" at bounding box center [460, 160] width 50 height 8
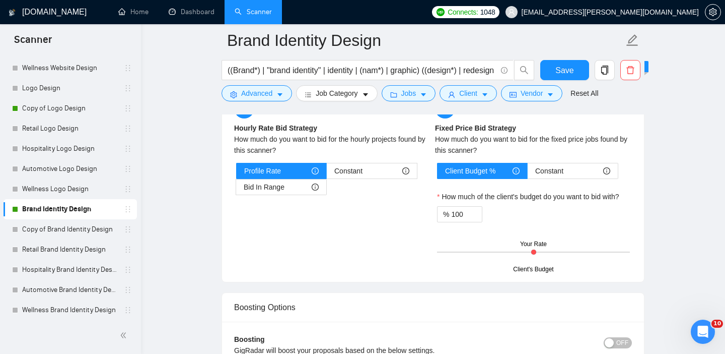
scroll to position [1705, 0]
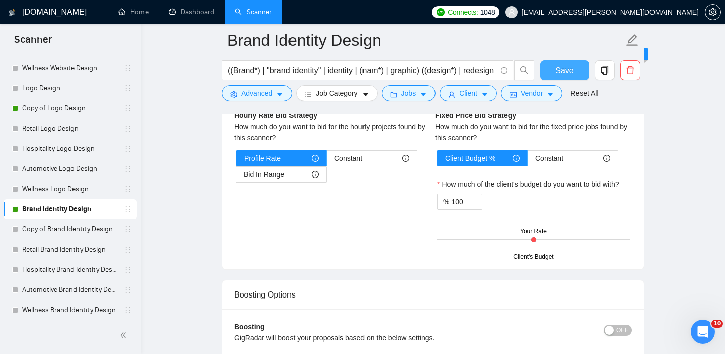
click at [554, 73] on button "Save" at bounding box center [564, 70] width 49 height 20
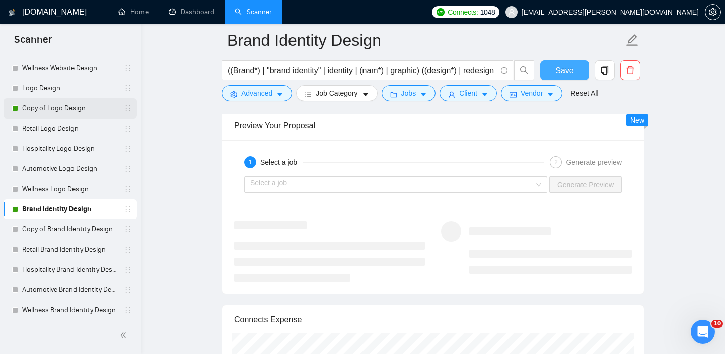
scroll to position [0, 0]
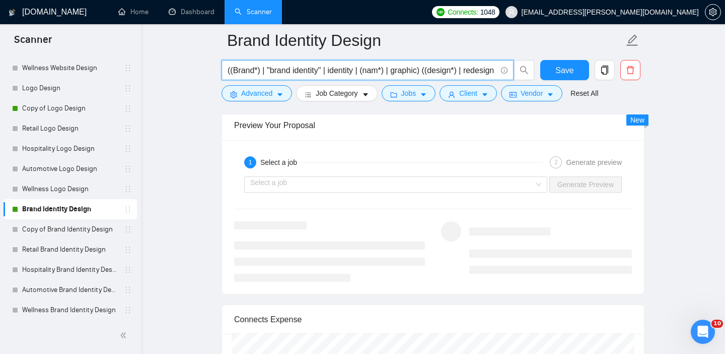
click at [237, 72] on input "((Brand*) | "brand identity" | identity | (nam*) | graphic) ((design*) | redesi…" at bounding box center [362, 70] width 269 height 13
